Goal: Task Accomplishment & Management: Manage account settings

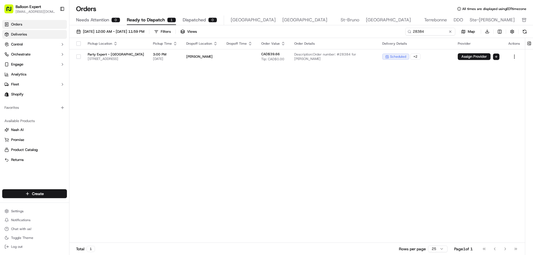
click at [31, 34] on link "Deliveries" at bounding box center [34, 34] width 65 height 9
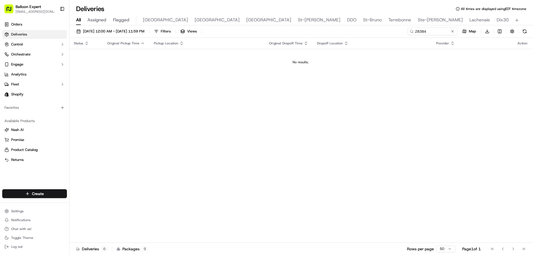
click at [61, 35] on link "Deliveries" at bounding box center [34, 34] width 65 height 9
click at [61, 51] on button "Orchestrate" at bounding box center [34, 54] width 65 height 9
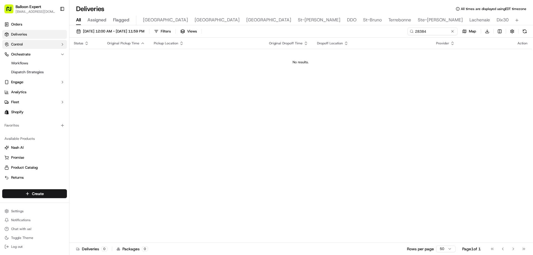
click at [62, 44] on icon "button" at bounding box center [62, 44] width 4 height 4
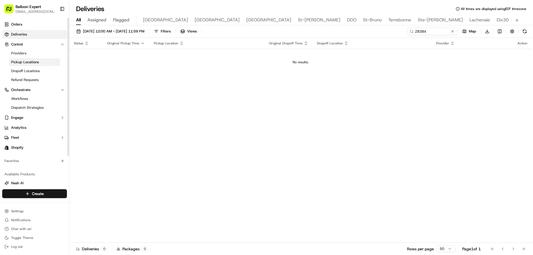
click at [33, 62] on span "Pickup Locations" at bounding box center [25, 62] width 28 height 5
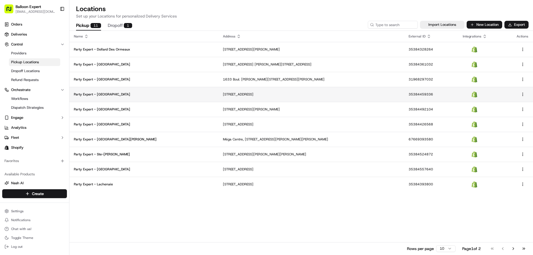
click at [104, 95] on p "Party Expert - [GEOGRAPHIC_DATA]" at bounding box center [144, 94] width 140 height 4
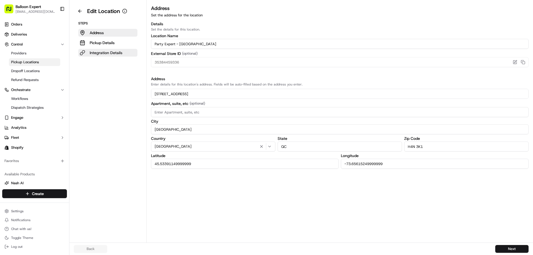
click at [97, 53] on p "Integration Details" at bounding box center [106, 53] width 33 height 6
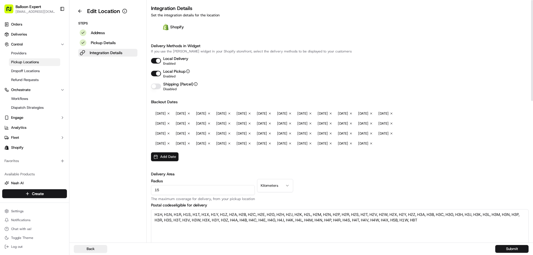
click at [160, 161] on button "Add Date" at bounding box center [165, 157] width 28 height 9
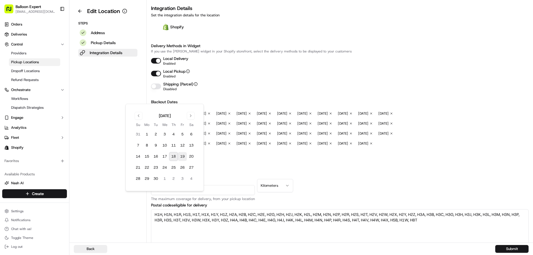
click at [184, 155] on button "19" at bounding box center [182, 156] width 9 height 9
click at [509, 247] on button "Submit" at bounding box center [512, 249] width 33 height 8
